Goal: Information Seeking & Learning: Learn about a topic

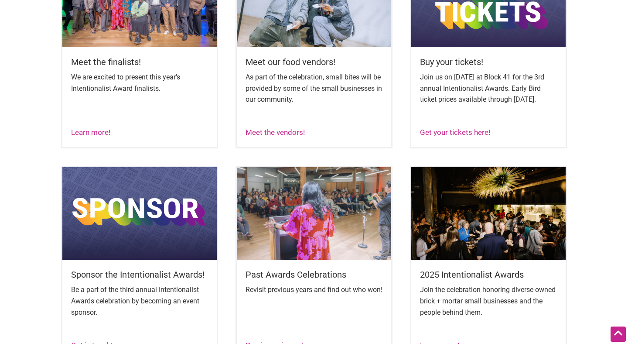
scroll to position [424, 0]
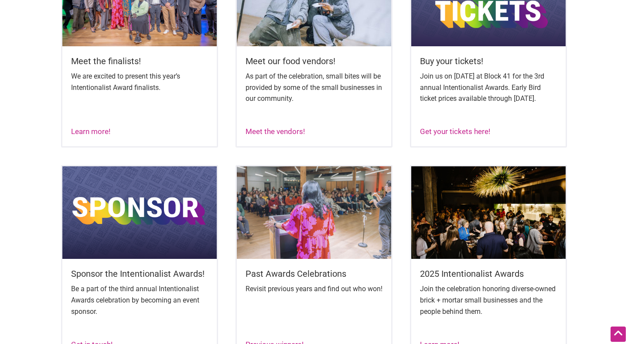
click at [123, 62] on h5 "Meet the finalists!" at bounding box center [139, 61] width 137 height 12
click at [100, 136] on link "Learn more!" at bounding box center [90, 131] width 39 height 9
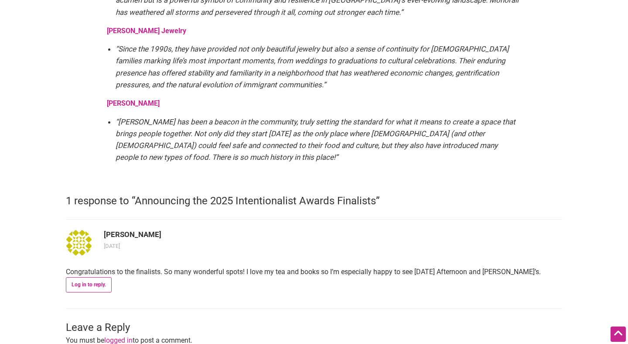
scroll to position [1743, 0]
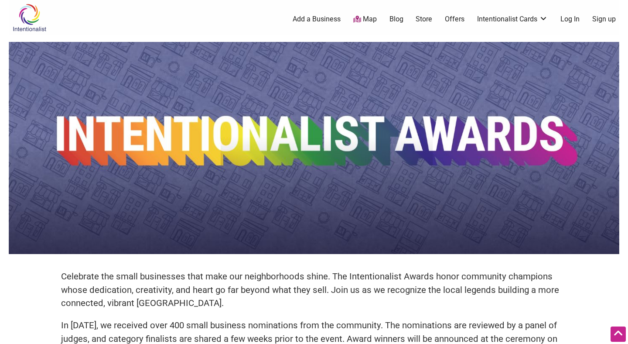
scroll to position [424, 0]
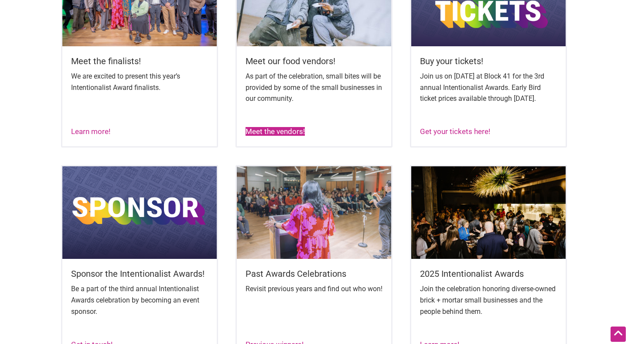
click at [290, 136] on link "Meet the vendors!" at bounding box center [275, 131] width 59 height 9
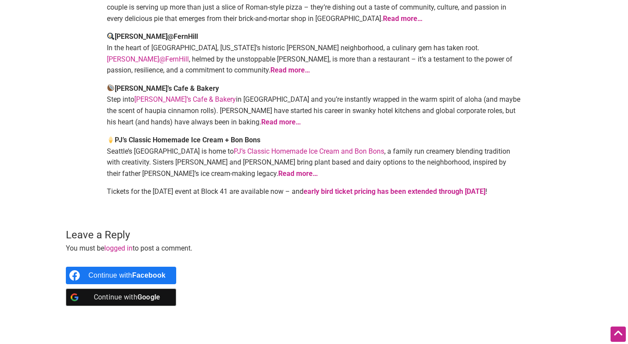
scroll to position [303, 0]
